Goal: Information Seeking & Learning: Learn about a topic

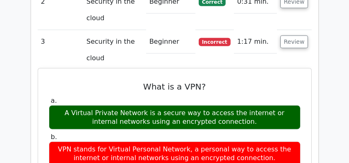
scroll to position [689, 0]
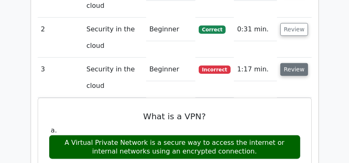
click at [302, 63] on button "Review" at bounding box center [294, 69] width 28 height 13
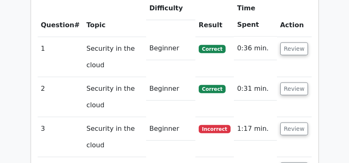
scroll to position [662, 0]
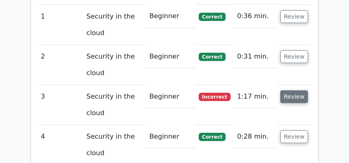
click at [296, 91] on button "Review" at bounding box center [294, 97] width 28 height 13
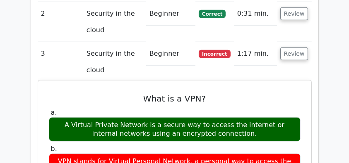
scroll to position [717, 0]
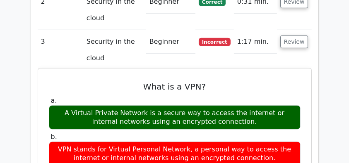
drag, startPoint x: 111, startPoint y: 66, endPoint x: 246, endPoint y: 102, distance: 139.0
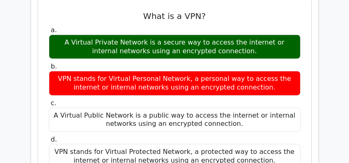
scroll to position [799, 0]
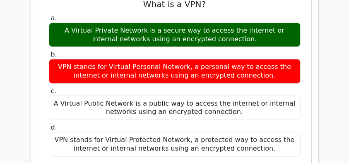
click at [276, 132] on div "VPN stands for Virtual Protected Network, a protected way to access the interne…" at bounding box center [174, 144] width 251 height 25
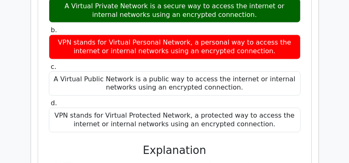
scroll to position [882, 0]
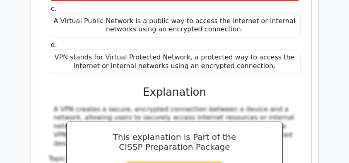
copy div "What is a VPN? a. A Virtual Private Network is a secure way to access the inter…"
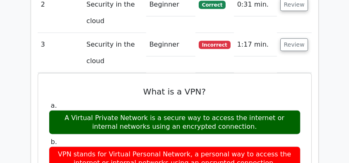
scroll to position [689, 0]
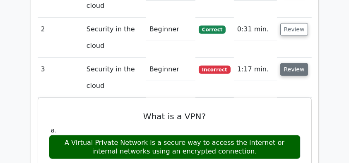
click at [288, 63] on button "Review" at bounding box center [294, 69] width 28 height 13
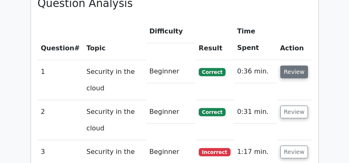
click at [287, 66] on button "Review" at bounding box center [294, 72] width 28 height 13
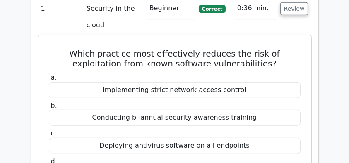
scroll to position [678, 0]
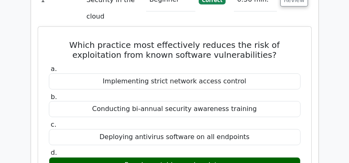
drag, startPoint x: 49, startPoint y: 25, endPoint x: 227, endPoint y: 146, distance: 215.2
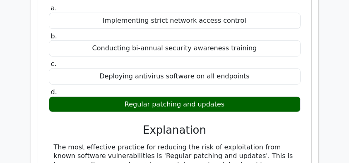
scroll to position [844, 0]
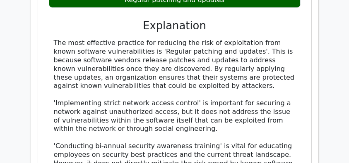
click at [169, 53] on div "The most effective practice for reducing the risk of exploitation from known so…" at bounding box center [175, 133] width 242 height 189
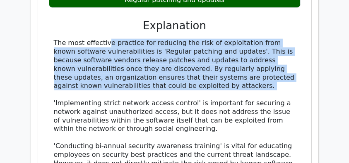
click at [169, 53] on div "The most effective practice for reducing the risk of exploitation from known so…" at bounding box center [175, 133] width 242 height 189
copy div "The most effective practice for reducing the risk of exploitation from known so…"
click at [126, 39] on div "The most effective practice for reducing the risk of exploitation from known so…" at bounding box center [175, 133] width 242 height 189
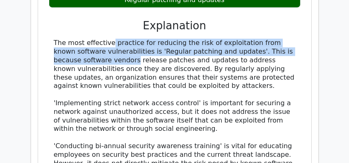
drag, startPoint x: 56, startPoint y: 24, endPoint x: 284, endPoint y: 30, distance: 228.0
click at [284, 39] on div "The most effective practice for reducing the risk of exploitation from known so…" at bounding box center [175, 133] width 242 height 189
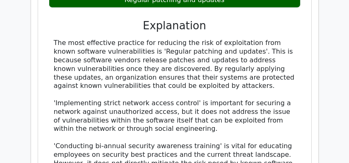
click at [96, 43] on div "The most effective practice for reducing the risk of exploitation from known so…" at bounding box center [175, 133] width 242 height 189
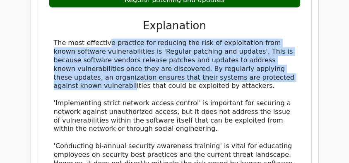
drag, startPoint x: 45, startPoint y: 24, endPoint x: 290, endPoint y: 56, distance: 246.9
click at [290, 56] on div "Which practice most effectively reduces the risk of exploitation from known sof…" at bounding box center [174, 62] width 266 height 394
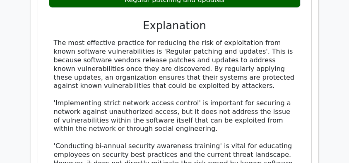
click at [242, 65] on div "The most effective practice for reducing the risk of exploitation from known so…" at bounding box center [175, 133] width 242 height 189
drag, startPoint x: 254, startPoint y: 66, endPoint x: 55, endPoint y: 26, distance: 203.3
click at [55, 39] on div "The most effective practice for reducing the risk of exploitation from known so…" at bounding box center [175, 133] width 242 height 189
click at [79, 39] on div "The most effective practice for reducing the risk of exploitation from known so…" at bounding box center [175, 133] width 242 height 189
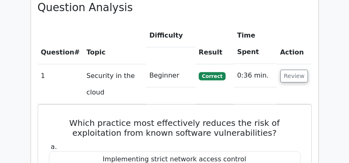
scroll to position [568, 0]
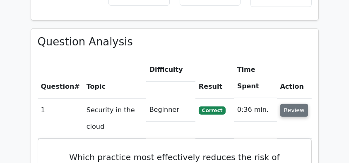
click at [288, 104] on button "Review" at bounding box center [294, 110] width 28 height 13
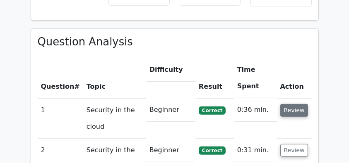
scroll to position [651, 0]
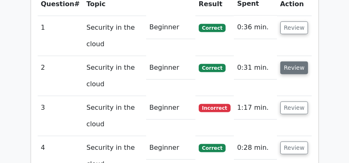
click at [293, 62] on button "Review" at bounding box center [294, 68] width 28 height 13
click at [288, 62] on button "Review" at bounding box center [294, 68] width 28 height 13
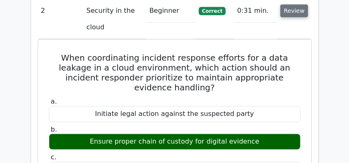
scroll to position [706, 0]
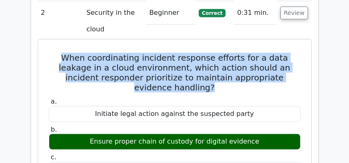
drag, startPoint x: 40, startPoint y: 40, endPoint x: 196, endPoint y: 64, distance: 157.8
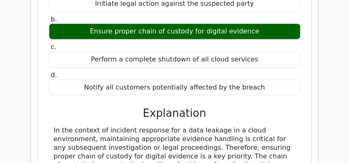
scroll to position [871, 0]
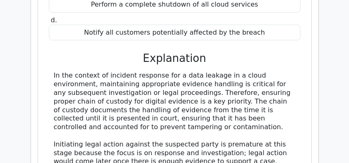
click at [189, 105] on div "In the context of incident response for a data leakage in a cloud environment, …" at bounding box center [175, 149] width 242 height 155
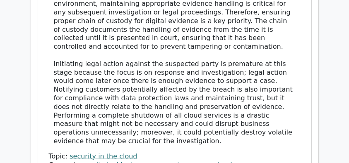
scroll to position [954, 0]
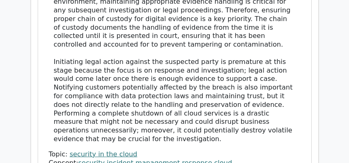
copy div "When coordinating incident response efforts for a data leakage in a cloud envir…"
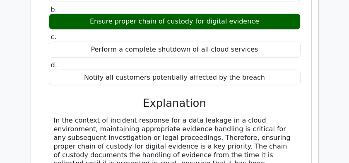
scroll to position [761, 0]
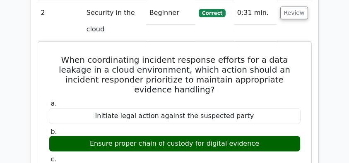
scroll to position [651, 0]
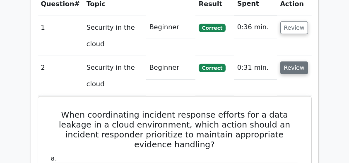
click at [294, 62] on button "Review" at bounding box center [294, 68] width 28 height 13
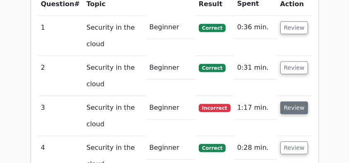
click at [294, 102] on button "Review" at bounding box center [294, 108] width 28 height 13
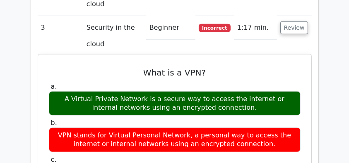
scroll to position [733, 0]
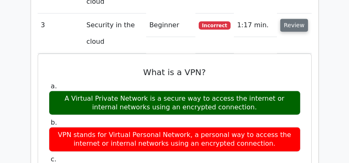
click at [292, 19] on button "Review" at bounding box center [294, 25] width 28 height 13
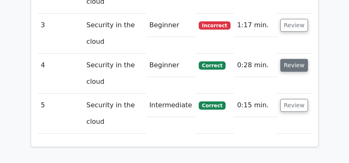
click at [291, 59] on button "Review" at bounding box center [294, 65] width 28 height 13
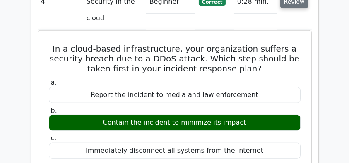
scroll to position [788, 0]
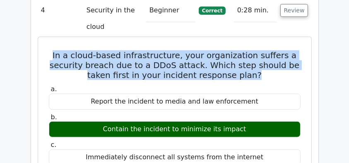
drag, startPoint x: 48, startPoint y: 35, endPoint x: 293, endPoint y: 53, distance: 245.9
click at [293, 53] on h5 "In a cloud-based infrastructure, your organization suffers a security breach du…" at bounding box center [174, 65] width 253 height 30
click at [278, 56] on h5 "In a cloud-based infrastructure, your organization suffers a security breach du…" at bounding box center [174, 65] width 253 height 30
drag, startPoint x: 259, startPoint y: 57, endPoint x: 55, endPoint y: 36, distance: 205.1
click at [55, 50] on h5 "In a cloud-based infrastructure, your organization suffers a security breach du…" at bounding box center [174, 65] width 253 height 30
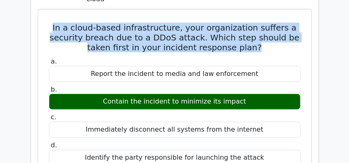
scroll to position [733, 0]
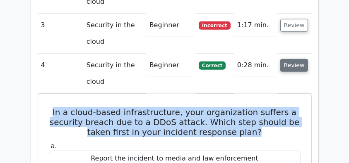
click at [295, 59] on button "Review" at bounding box center [294, 65] width 28 height 13
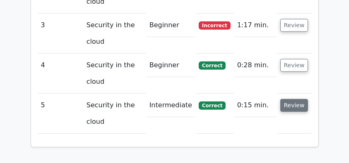
click at [294, 99] on button "Review" at bounding box center [294, 105] width 28 height 13
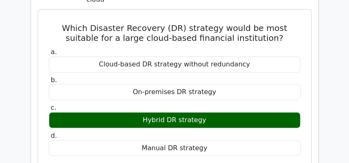
scroll to position [844, 0]
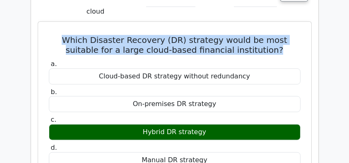
drag, startPoint x: 53, startPoint y: 22, endPoint x: 270, endPoint y: 36, distance: 218.4
click at [270, 36] on div "Which Disaster Recovery (DR) strategy would be most suitable for a large cloud-…" at bounding box center [174, 153] width 266 height 256
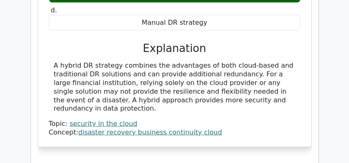
scroll to position [954, 0]
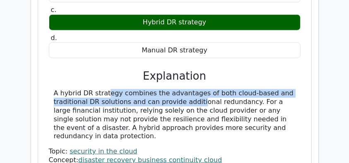
drag, startPoint x: 53, startPoint y: 73, endPoint x: 147, endPoint y: 84, distance: 94.9
click at [147, 89] on div "A hybrid DR strategy combines the advantages of both cloud-based and traditiona…" at bounding box center [174, 115] width 251 height 52
click at [139, 89] on div "A hybrid DR strategy combines the advantages of both cloud-based and traditiona…" at bounding box center [175, 115] width 242 height 52
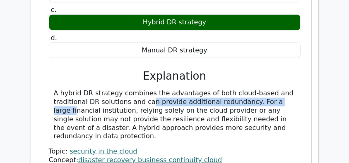
drag, startPoint x: 96, startPoint y: 82, endPoint x: 251, endPoint y: 83, distance: 155.1
click at [251, 89] on div "A hybrid DR strategy combines the advantages of both cloud-based and traditiona…" at bounding box center [175, 115] width 242 height 52
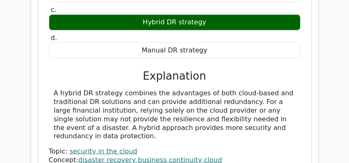
click at [204, 91] on div "A hybrid DR strategy combines the advantages of both cloud-based and traditiona…" at bounding box center [175, 115] width 242 height 52
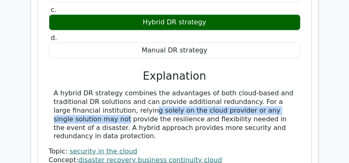
drag, startPoint x: 88, startPoint y: 93, endPoint x: 273, endPoint y: 91, distance: 185.7
click at [273, 91] on div "A hybrid DR strategy combines the advantages of both cloud-based and traditiona…" at bounding box center [175, 115] width 242 height 52
drag, startPoint x: 82, startPoint y: 100, endPoint x: 292, endPoint y: 113, distance: 210.9
click at [292, 113] on div "A hybrid DR strategy combines the advantages of both cloud-based and traditiona…" at bounding box center [175, 115] width 242 height 52
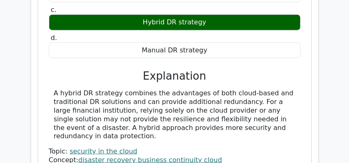
click at [164, 125] on div "A hybrid DR strategy combines the advantages of both cloud-based and traditiona…" at bounding box center [174, 126] width 251 height 75
drag, startPoint x: 147, startPoint y: 117, endPoint x: 45, endPoint y: 73, distance: 111.9
click at [45, 73] on div "Which Disaster Recovery (DR) strategy would be most suitable for a large cloud-…" at bounding box center [174, 43] width 266 height 256
copy div "A hybrid DR strategy combines the advantages of both cloud-based and traditiona…"
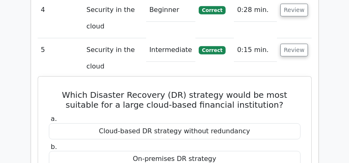
scroll to position [788, 0]
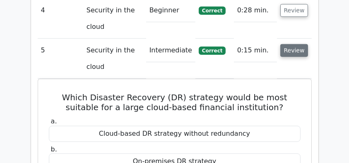
click at [293, 44] on button "Review" at bounding box center [294, 50] width 28 height 13
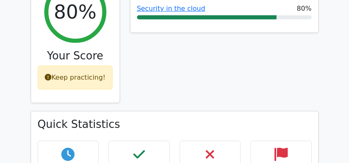
scroll to position [320, 0]
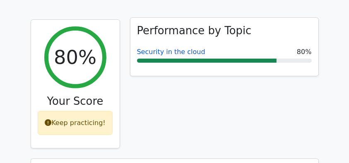
click at [177, 48] on link "Security in the cloud" at bounding box center [171, 52] width 68 height 8
